Goal: Task Accomplishment & Management: Manage account settings

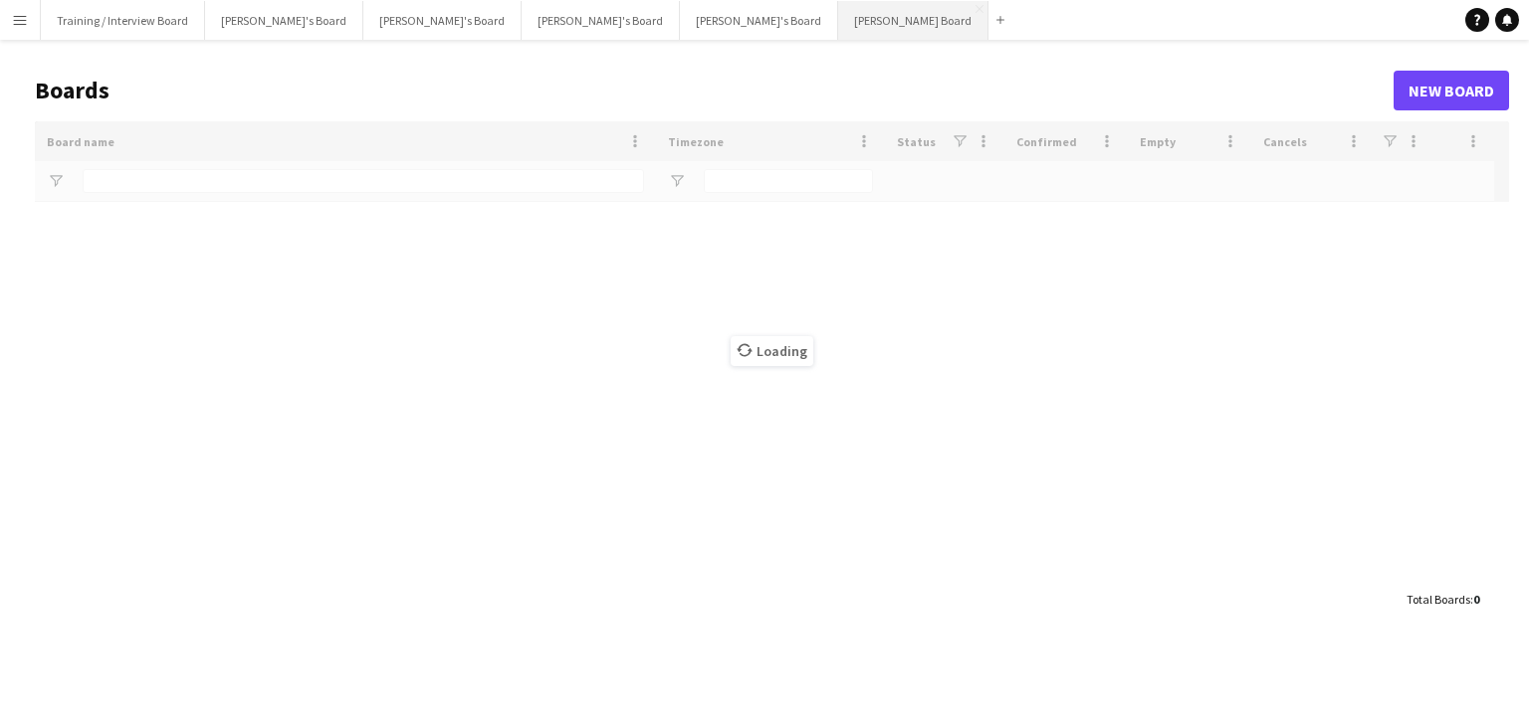
click at [838, 23] on button "[PERSON_NAME] Board Close" at bounding box center [913, 20] width 150 height 39
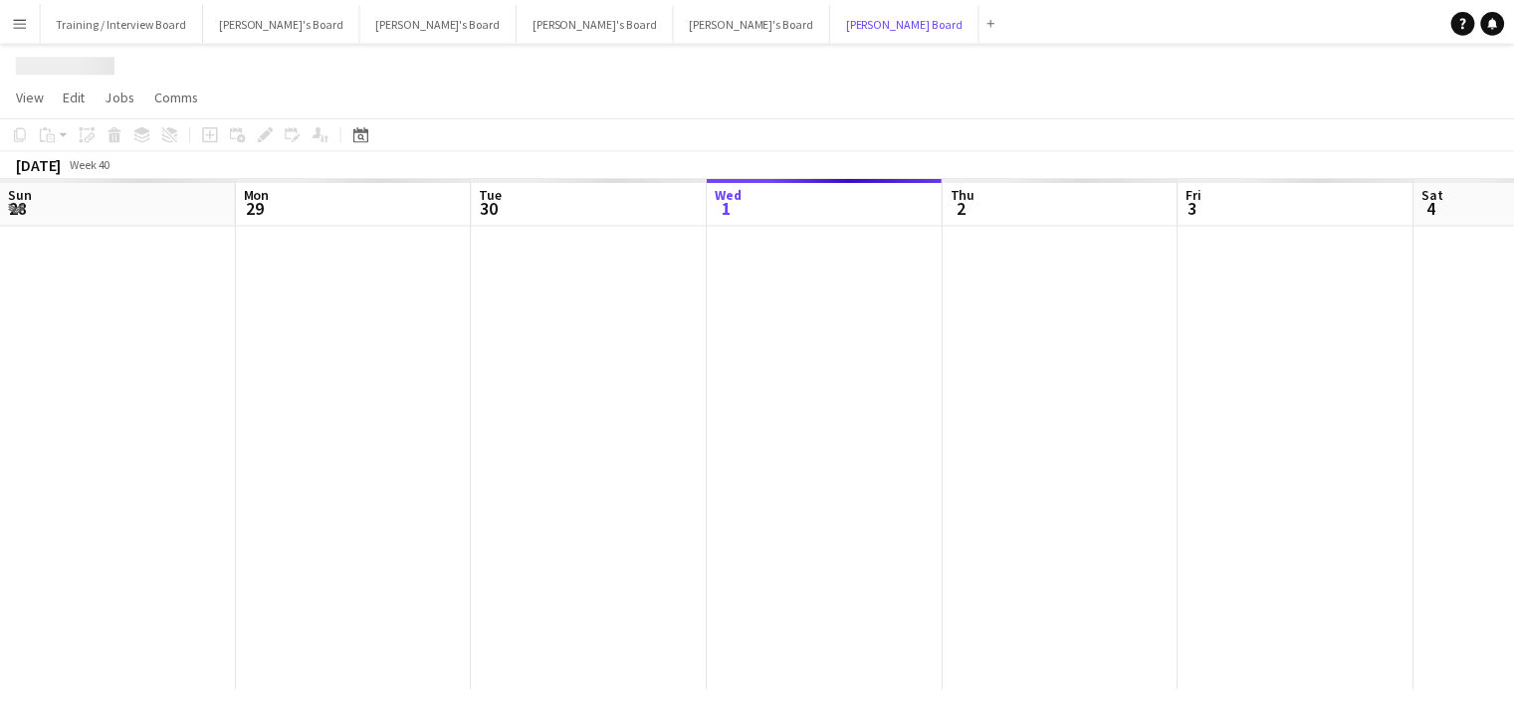
scroll to position [0, 476]
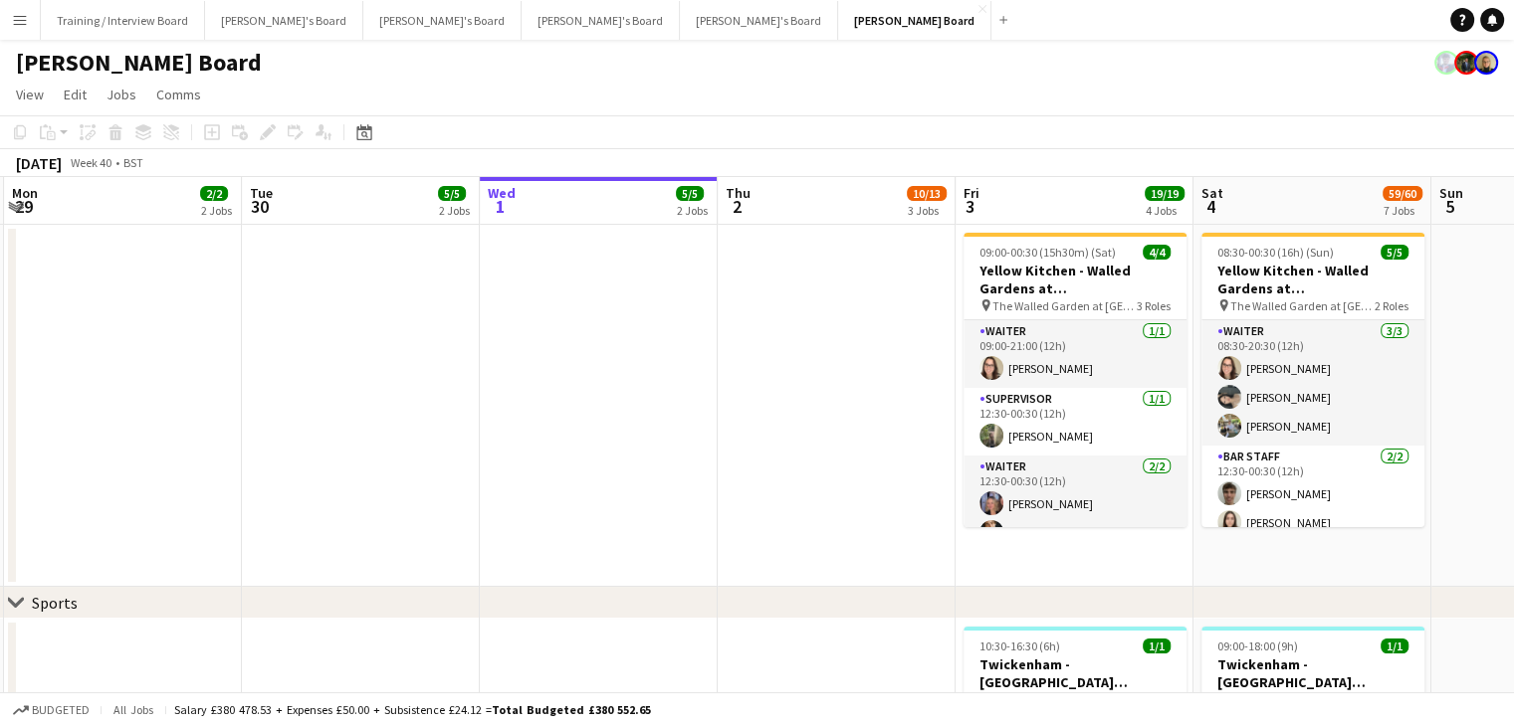
drag, startPoint x: 308, startPoint y: 211, endPoint x: 123, endPoint y: 207, distance: 185.1
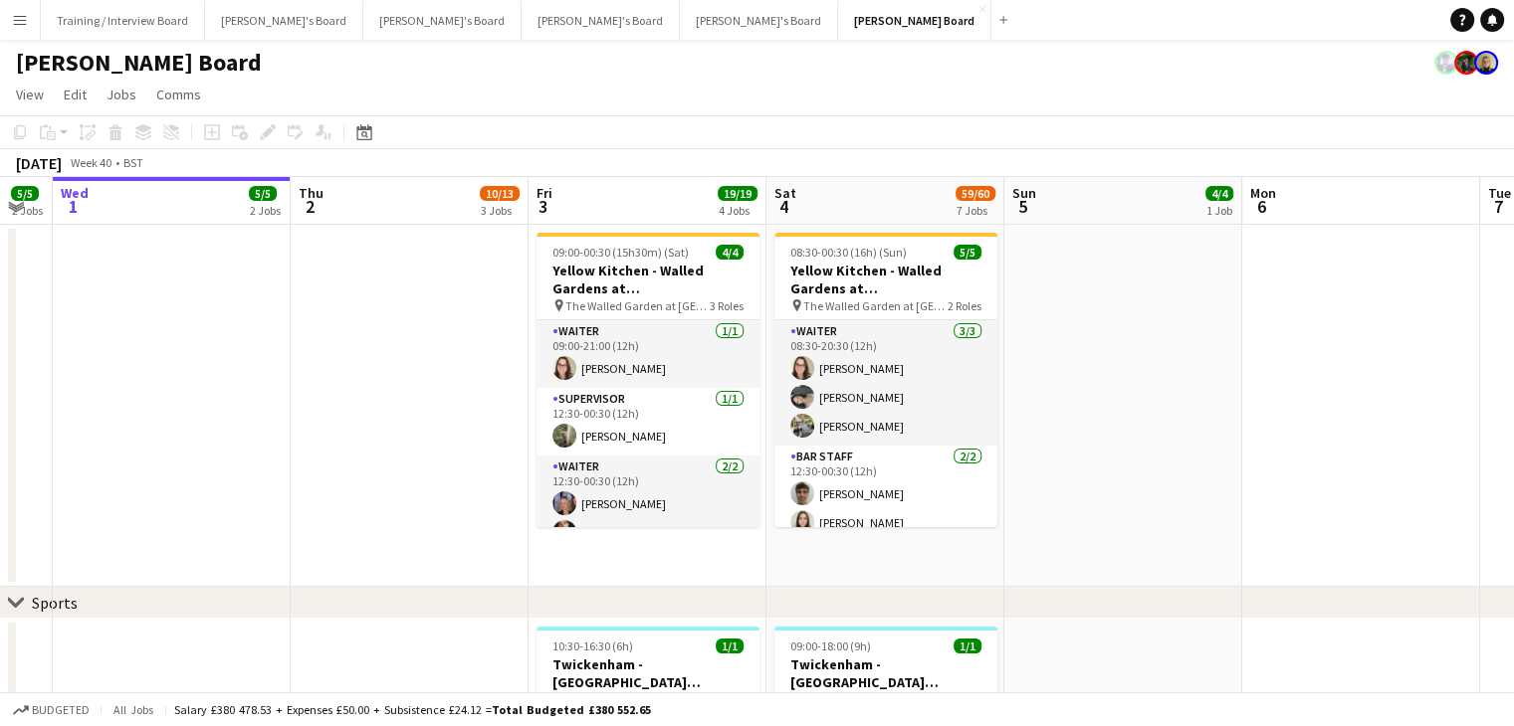
drag, startPoint x: 983, startPoint y: 244, endPoint x: 1127, endPoint y: 244, distance: 144.3
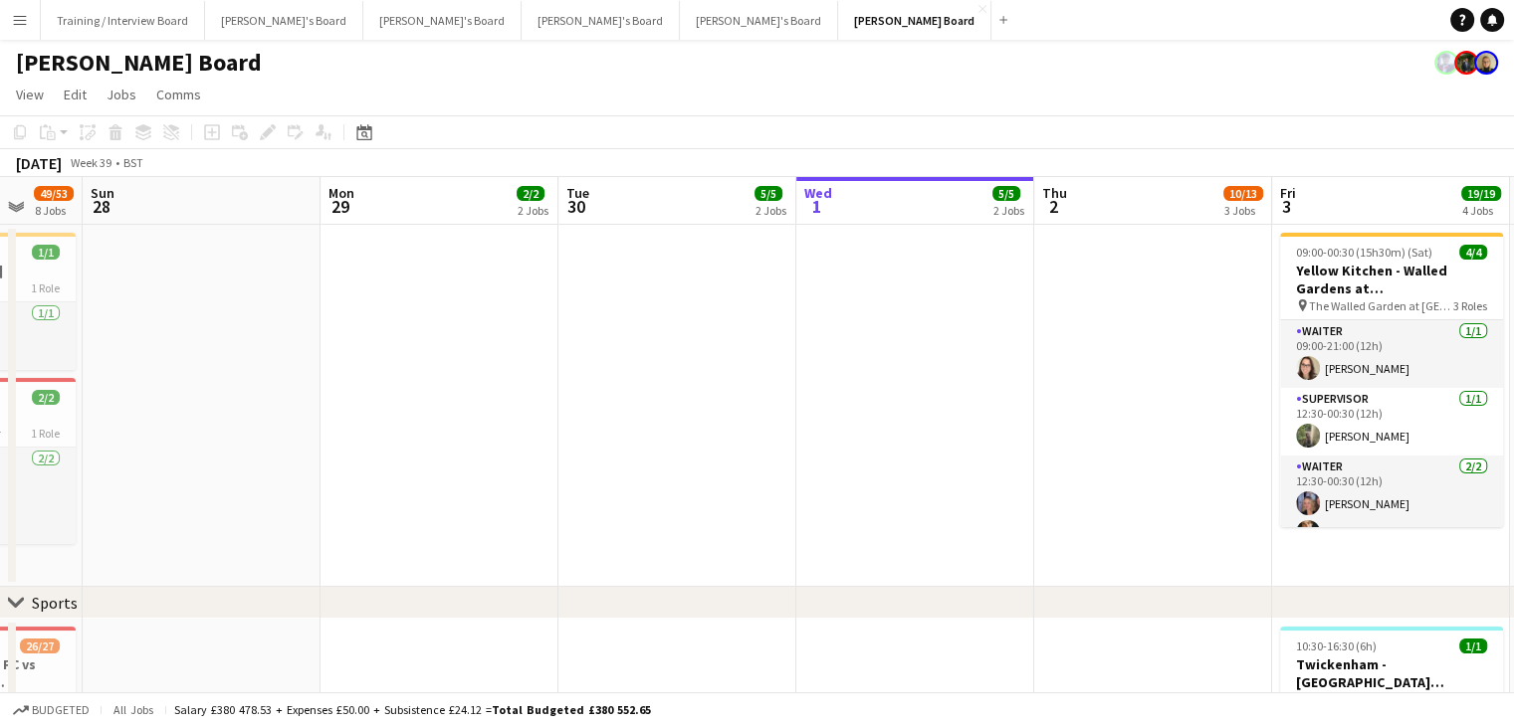
drag, startPoint x: 338, startPoint y: 222, endPoint x: 871, endPoint y: 223, distance: 532.4
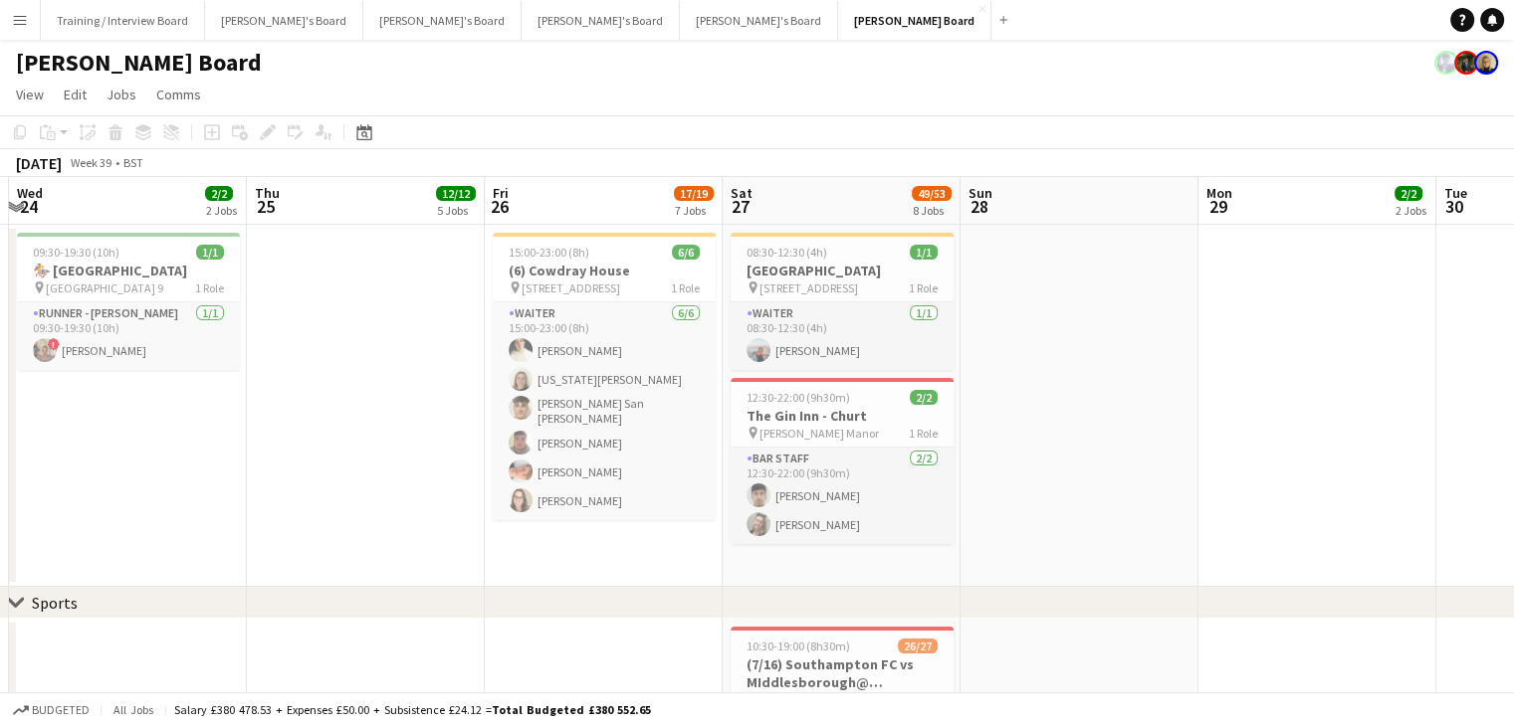
drag, startPoint x: 251, startPoint y: 208, endPoint x: 722, endPoint y: 215, distance: 471.7
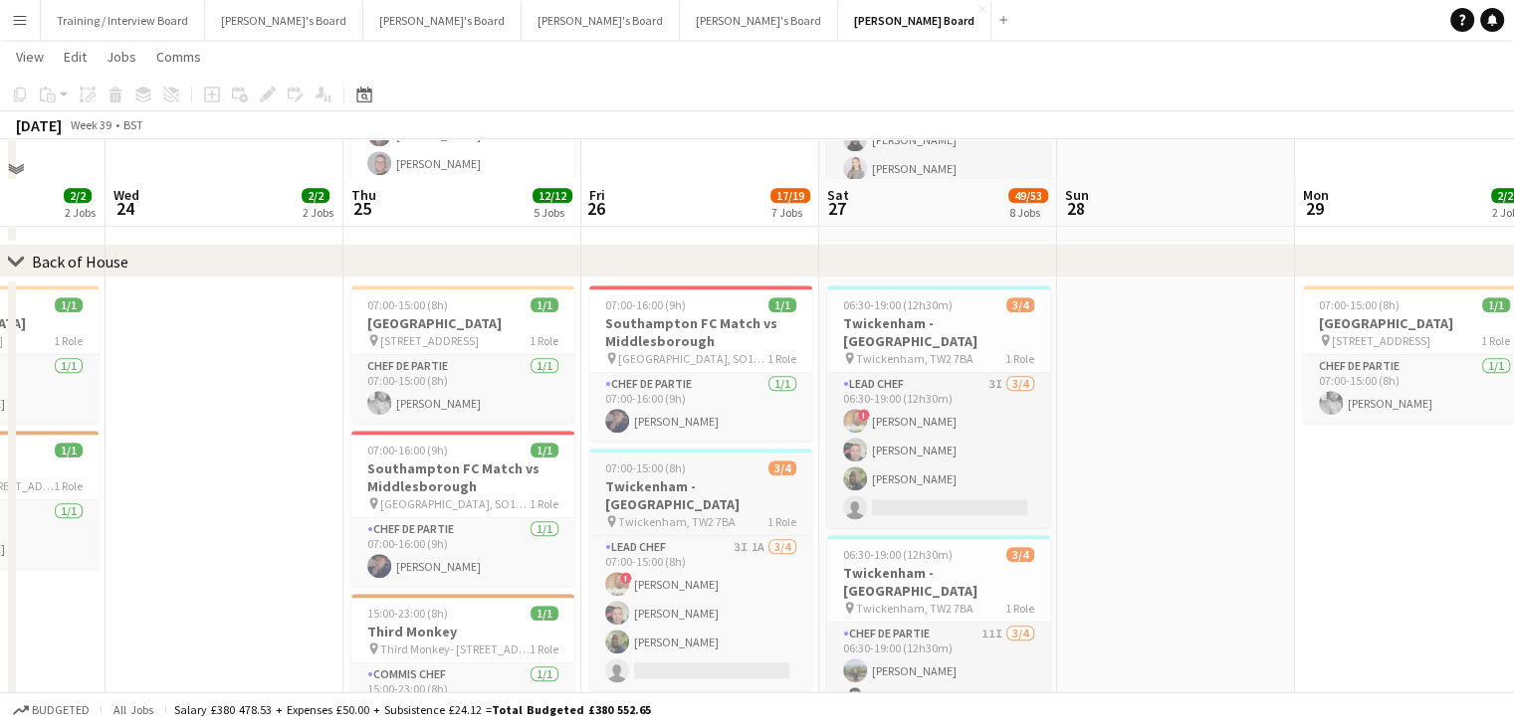
scroll to position [1990, 0]
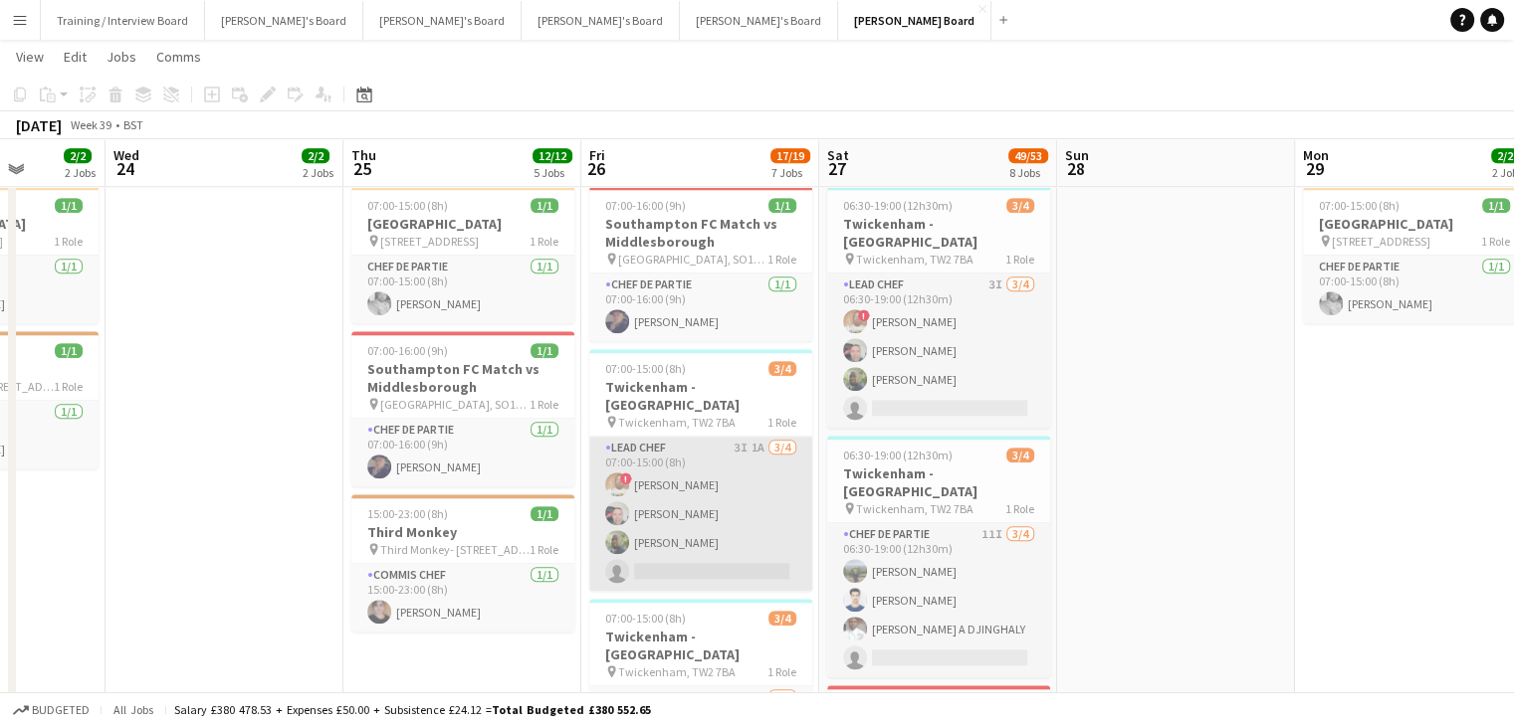
click at [735, 499] on app-card-role "Lead Chef 3I 1A [DATE] 07:00-15:00 (8h) ! [PERSON_NAME] [PERSON_NAME] [PERSON_N…" at bounding box center [700, 514] width 223 height 154
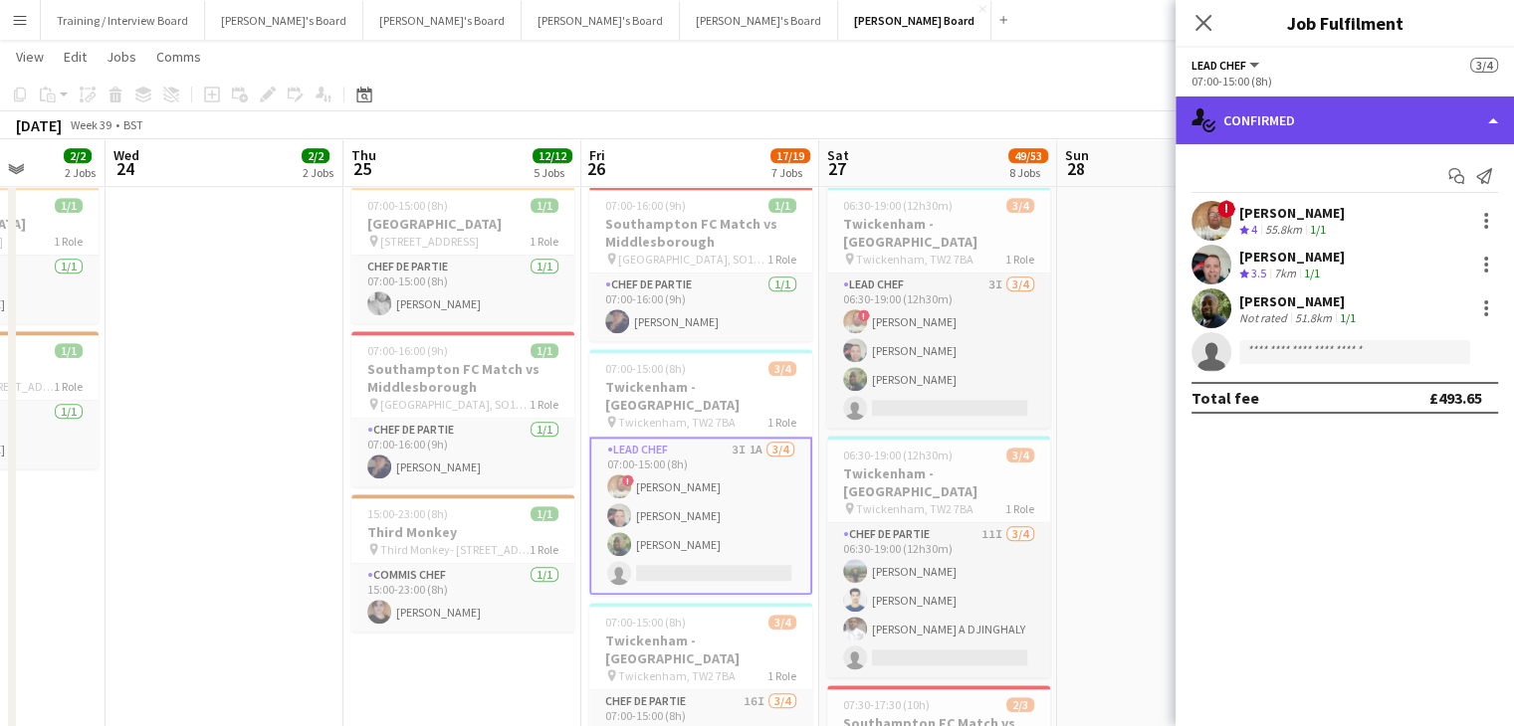
click at [1362, 130] on div "single-neutral-actions-check-2 Confirmed" at bounding box center [1344, 121] width 338 height 48
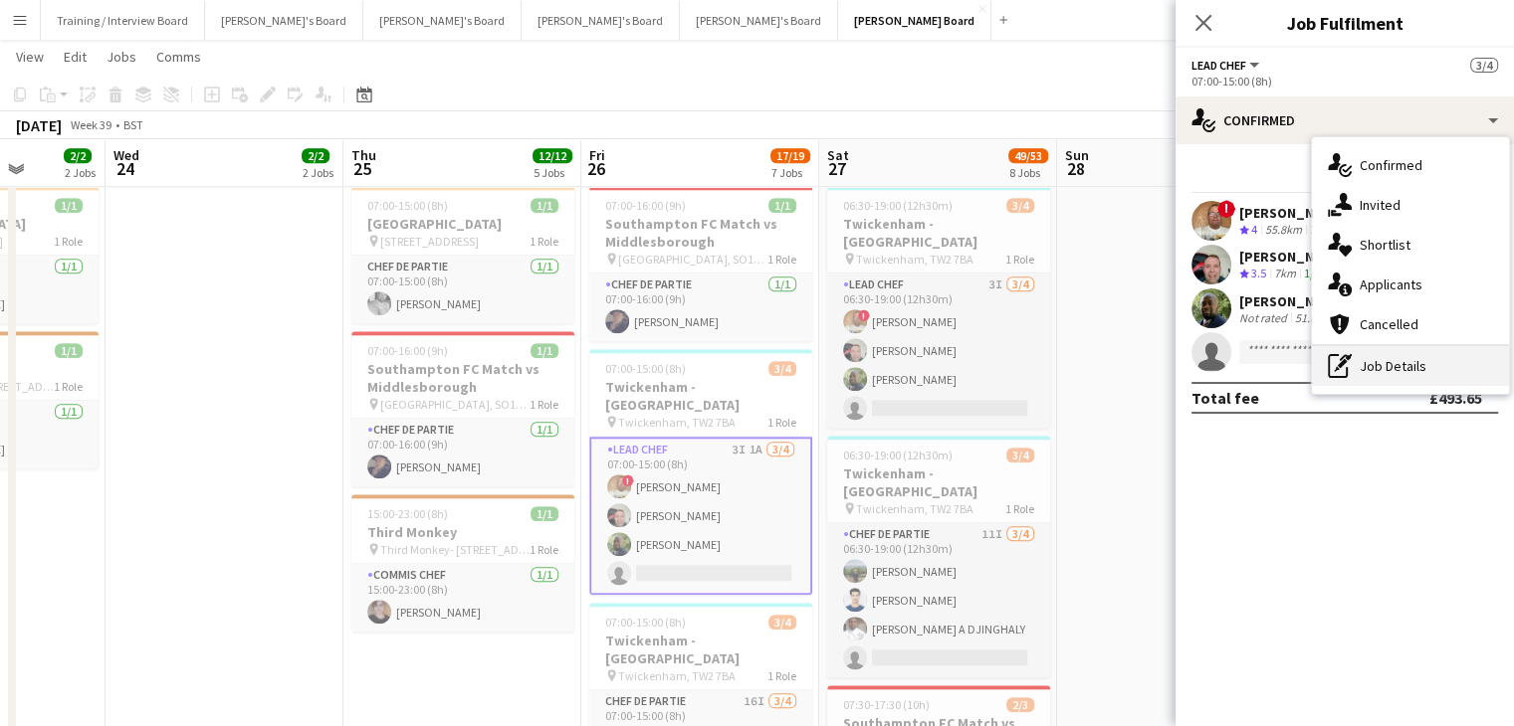
click at [1383, 361] on div "pen-write Job Details" at bounding box center [1410, 366] width 197 height 40
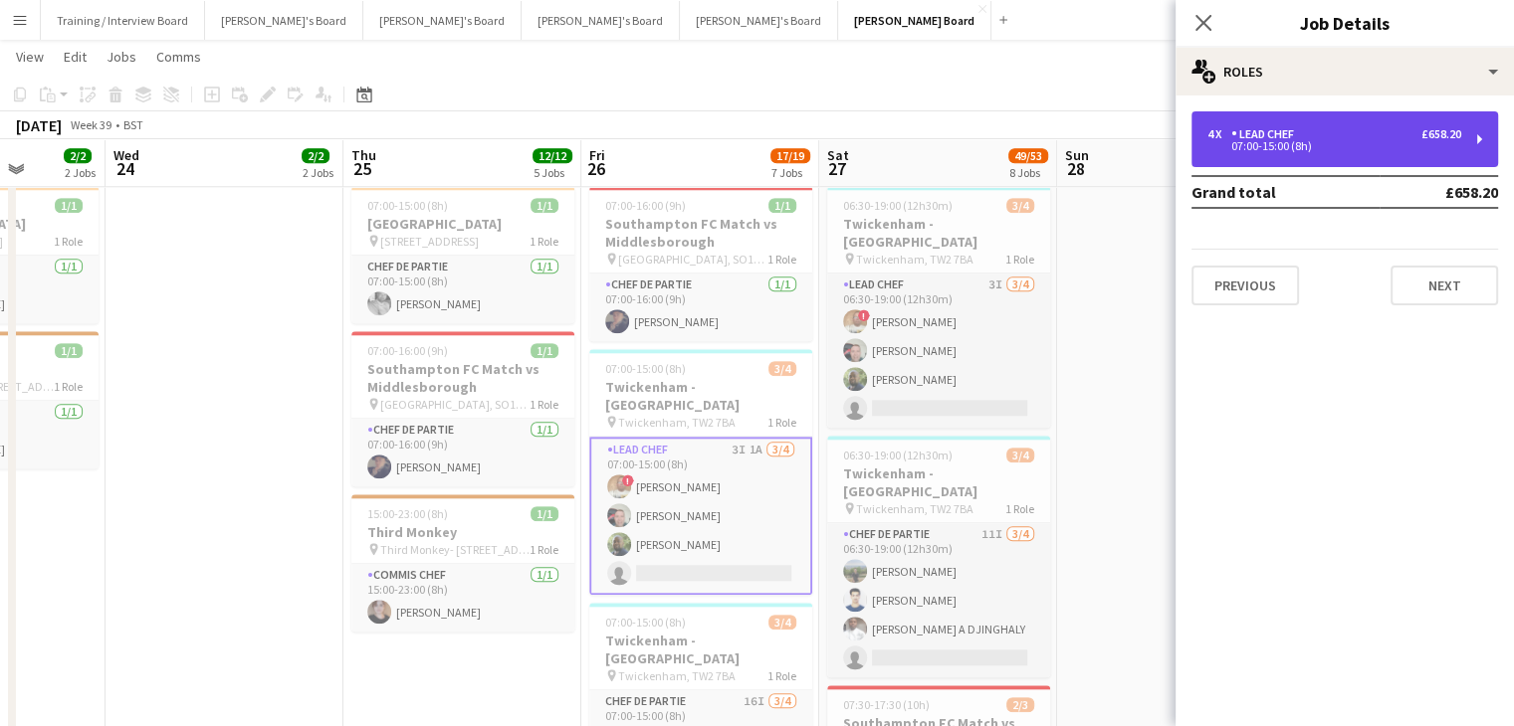
click at [1331, 128] on div "4 x Lead Chef £658.20" at bounding box center [1334, 134] width 254 height 14
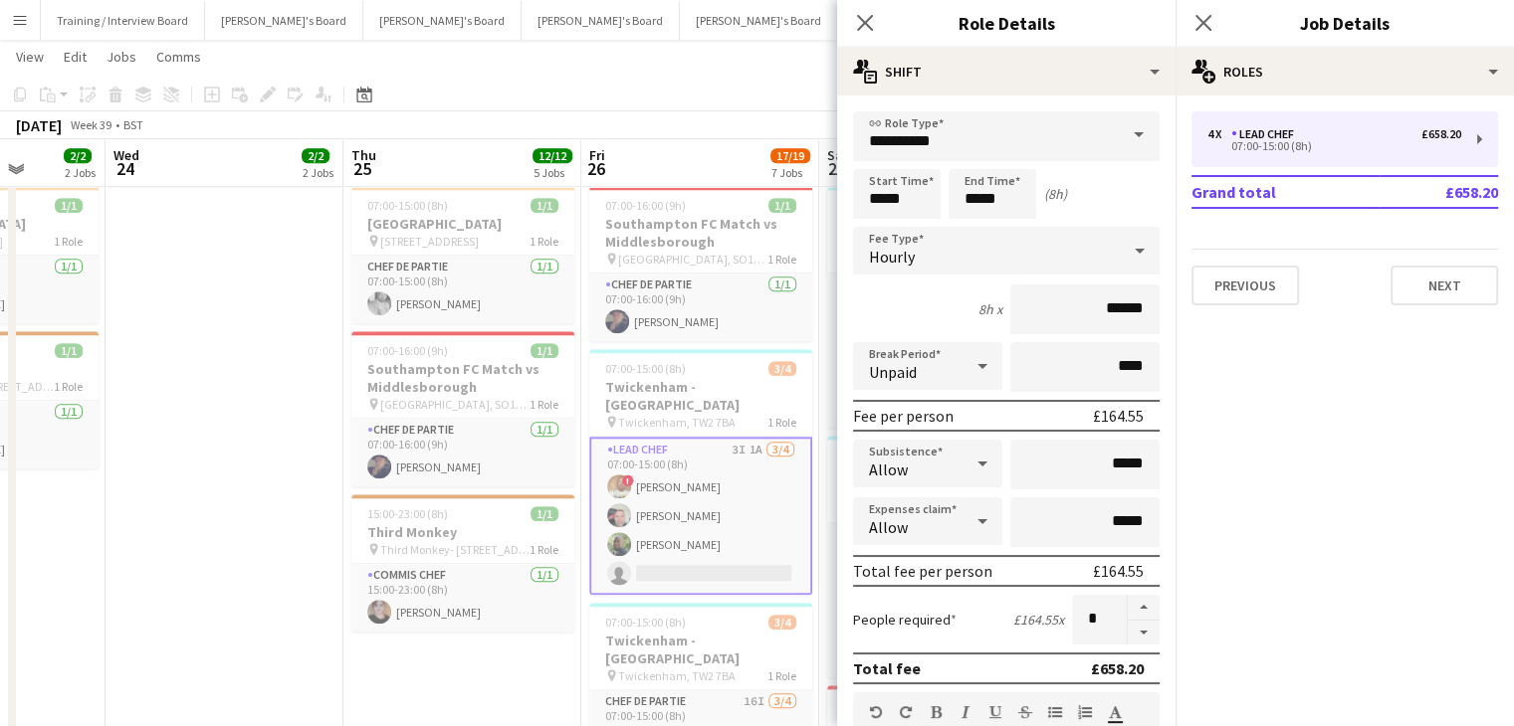
click at [732, 115] on div "[DATE] Week 39 • BST" at bounding box center [757, 125] width 1514 height 28
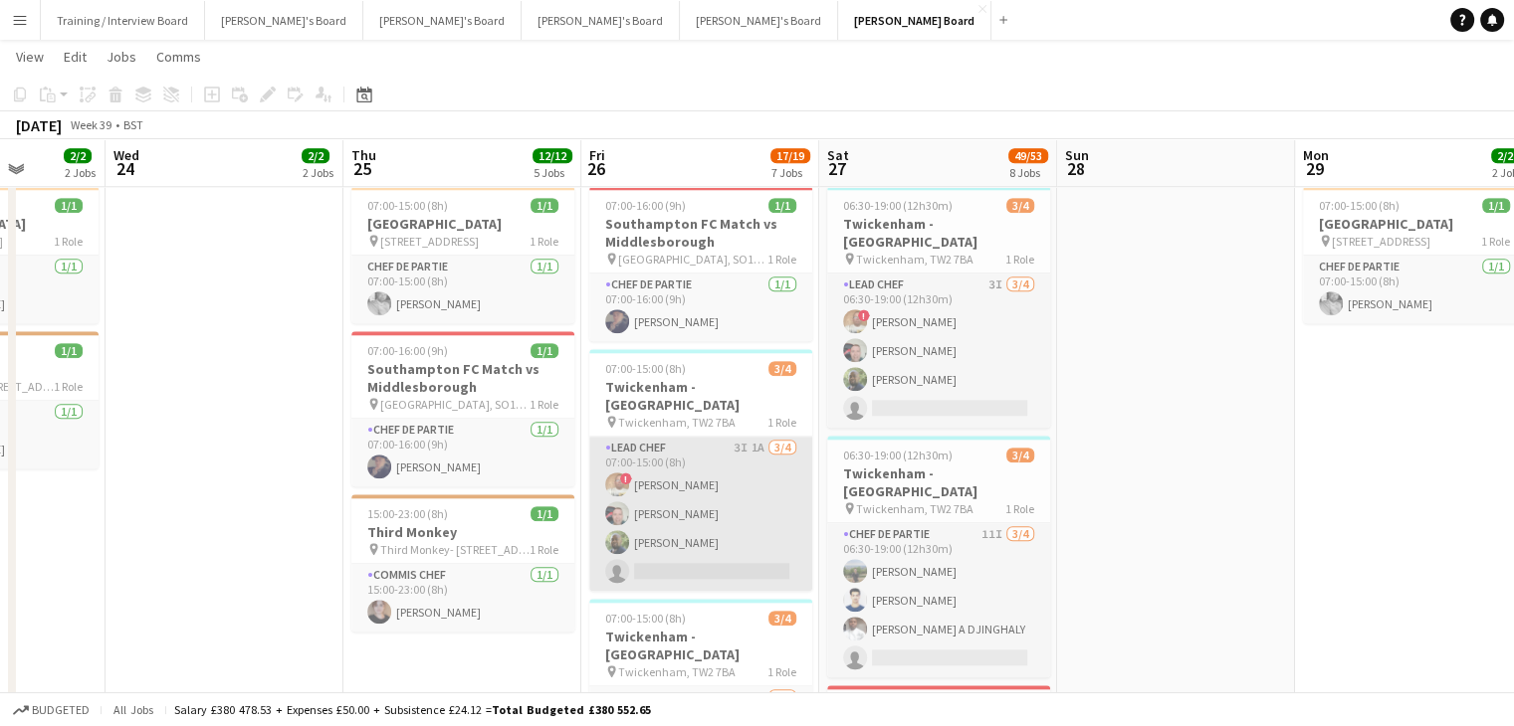
click at [709, 495] on app-card-role "Lead Chef 3I 1A [DATE] 07:00-15:00 (8h) ! [PERSON_NAME] [PERSON_NAME] [PERSON_N…" at bounding box center [700, 514] width 223 height 154
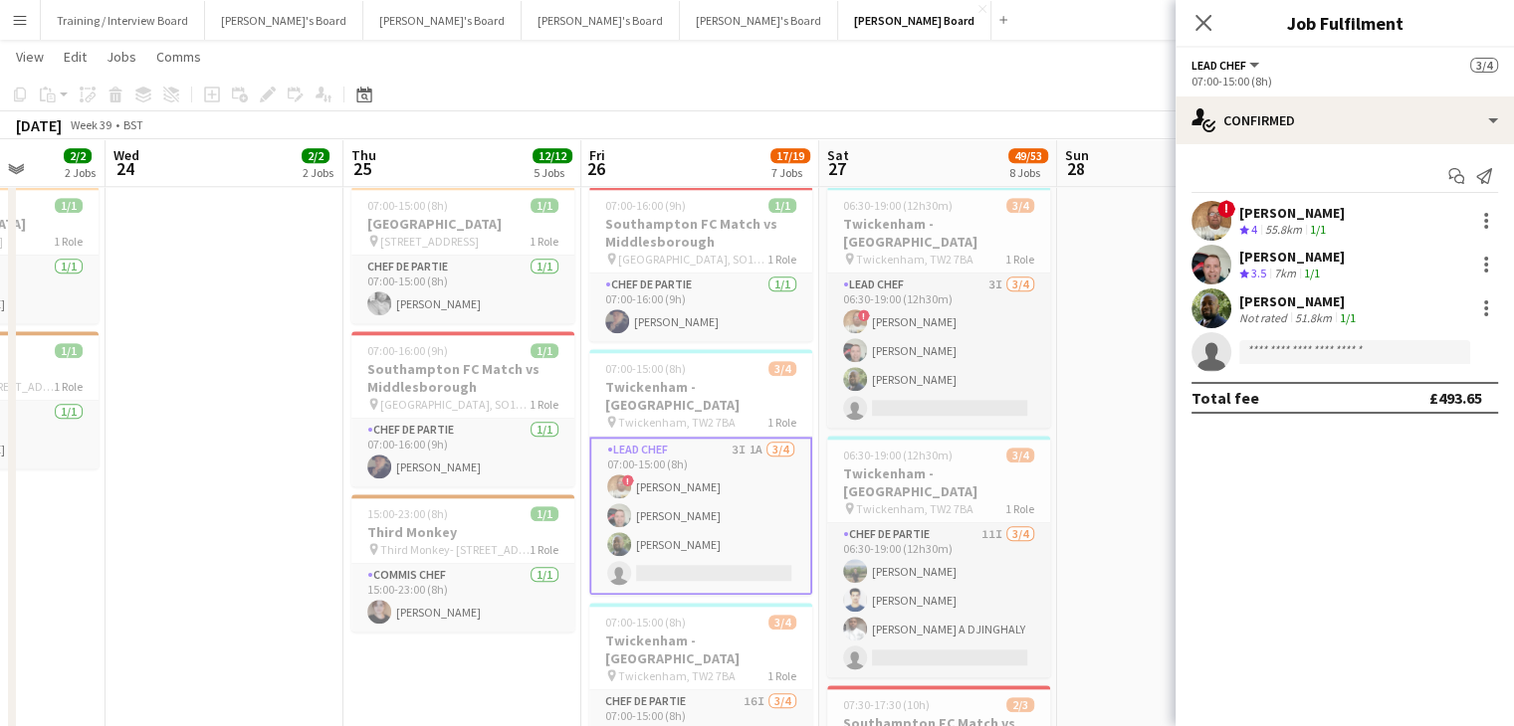
click at [1282, 278] on div "7km" at bounding box center [1285, 274] width 30 height 17
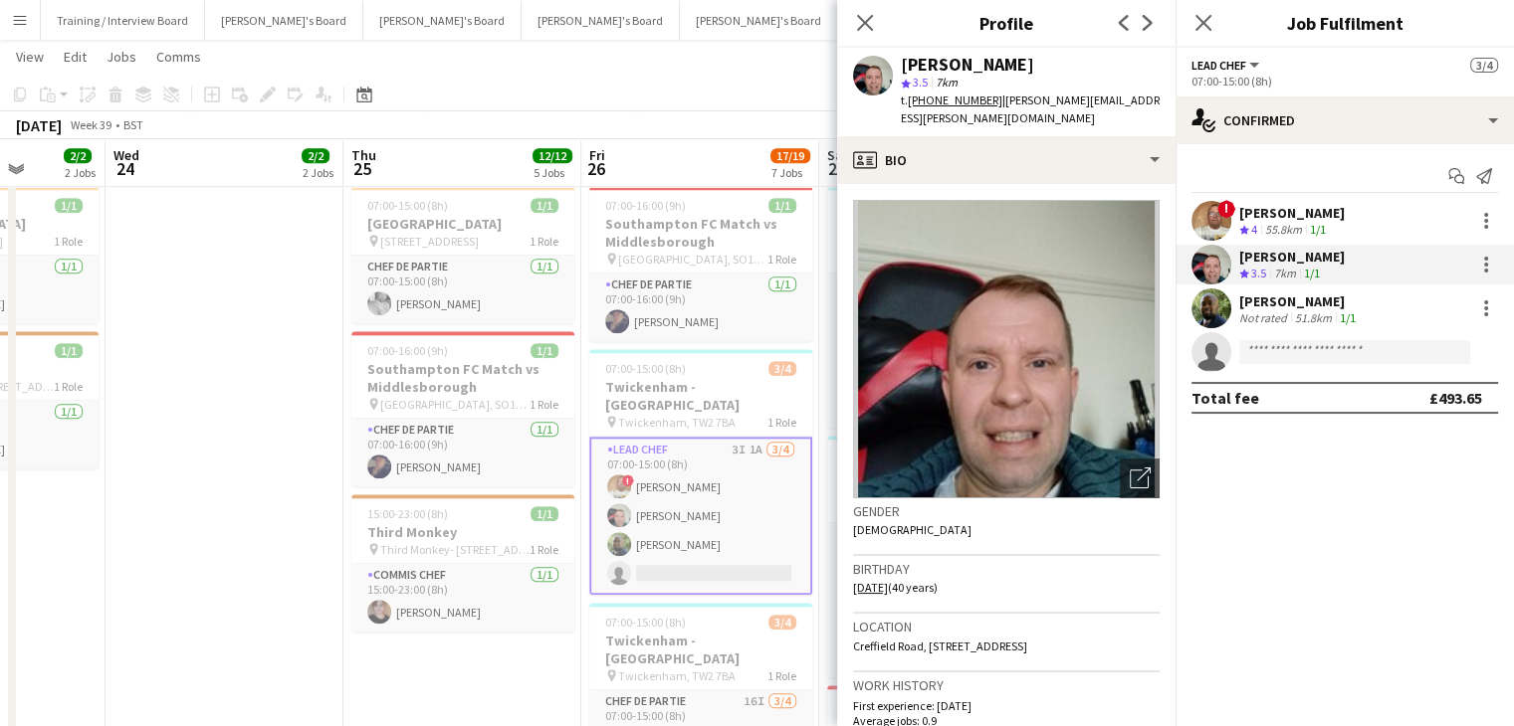
click at [1281, 230] on div "55.8km" at bounding box center [1283, 230] width 45 height 17
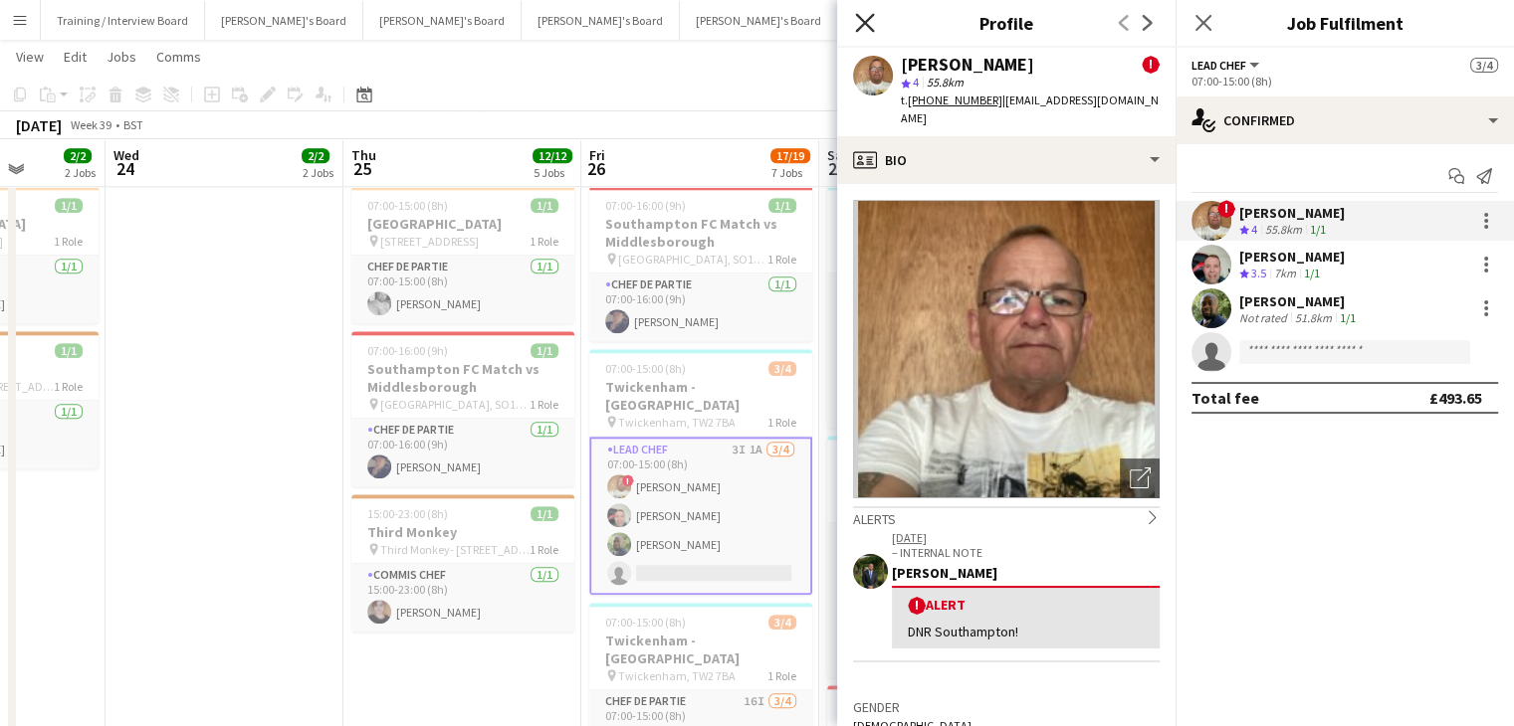
click at [865, 25] on icon "Close pop-in" at bounding box center [864, 22] width 19 height 19
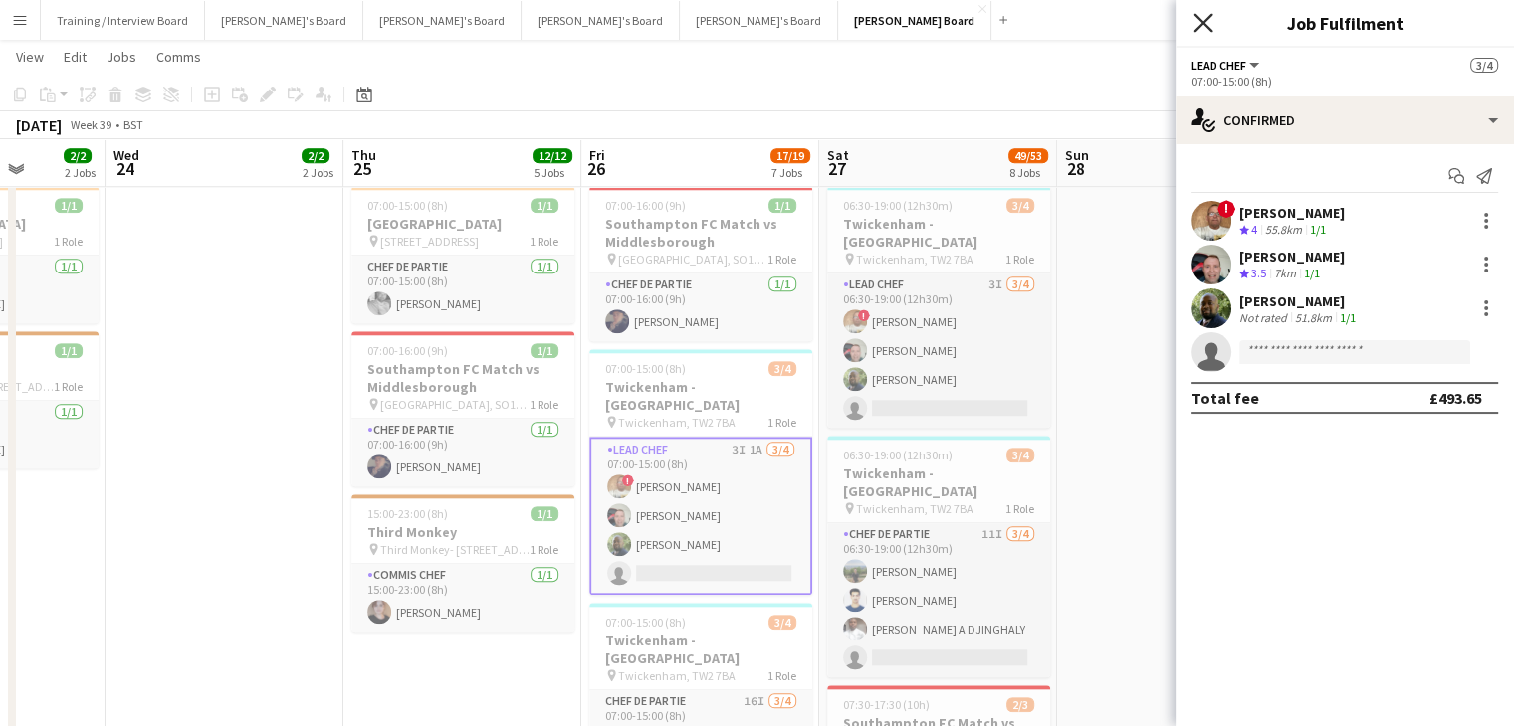
click at [1211, 19] on icon "Close pop-in" at bounding box center [1202, 22] width 19 height 19
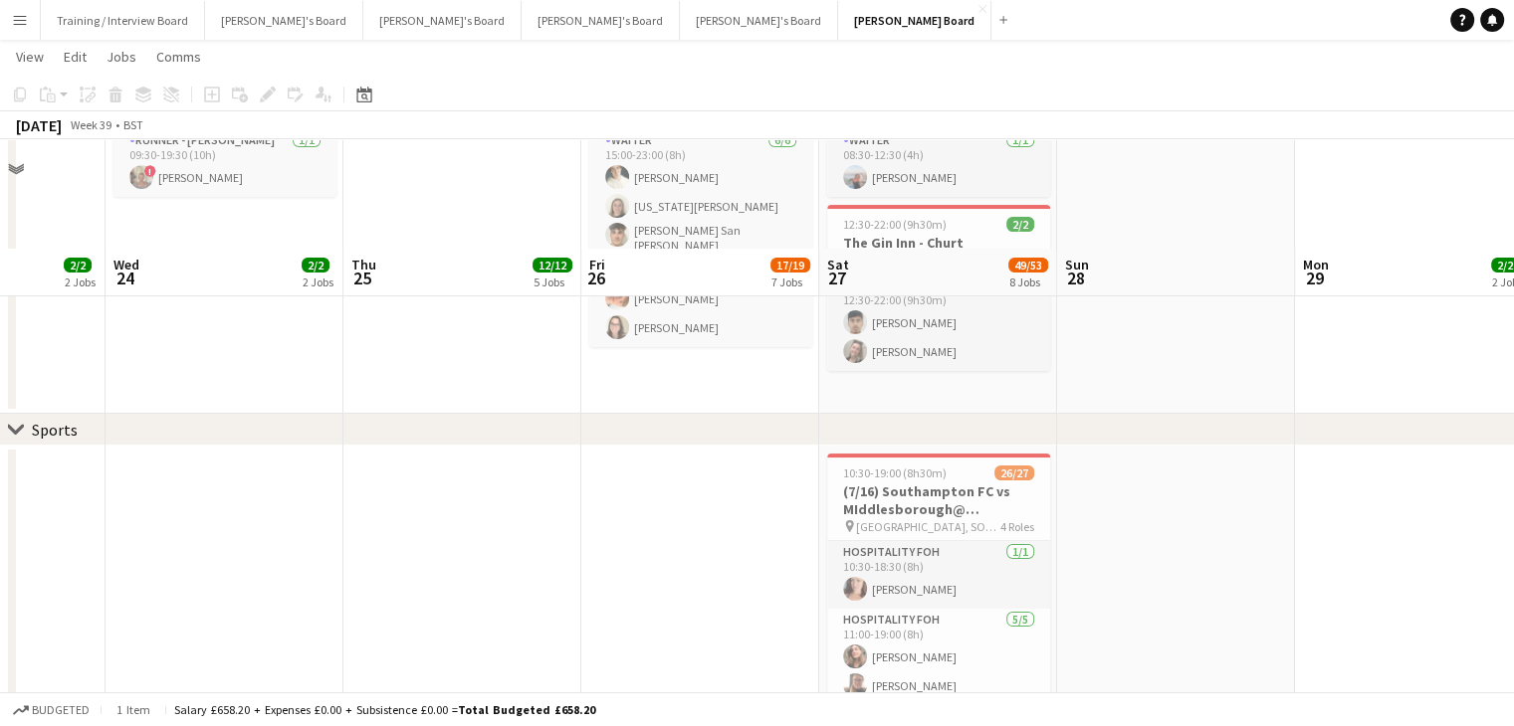
scroll to position [0, 0]
